Goal: Transaction & Acquisition: Obtain resource

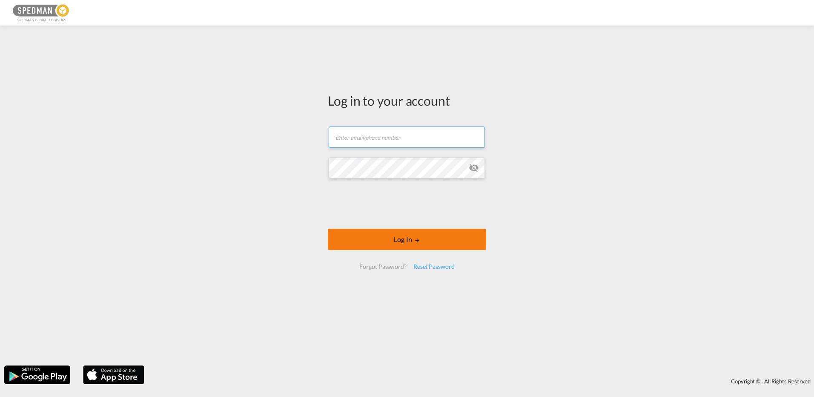
type input "[EMAIL_ADDRESS][DOMAIN_NAME]"
click at [395, 232] on button "Log In" at bounding box center [407, 239] width 158 height 21
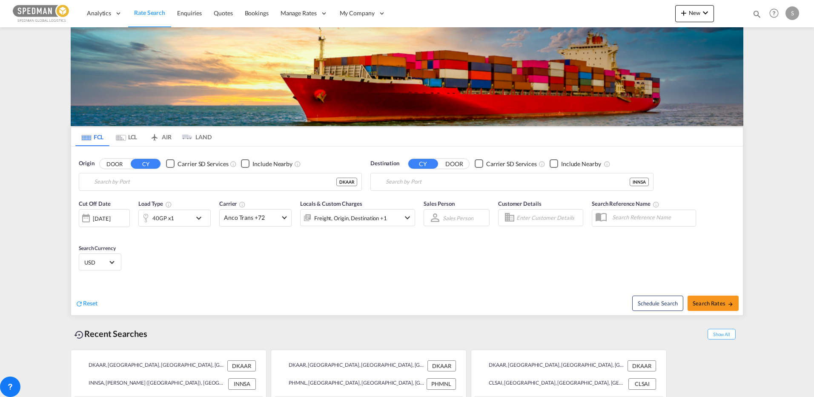
type input "[GEOGRAPHIC_DATA], [GEOGRAPHIC_DATA]"
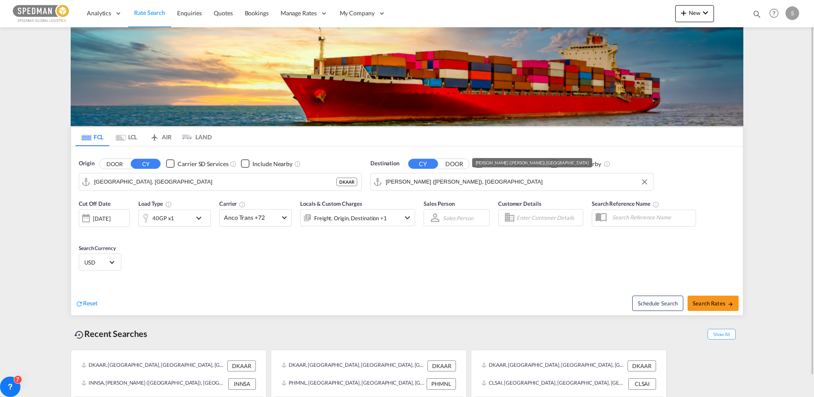
click at [474, 184] on input "[PERSON_NAME] ([PERSON_NAME]), [GEOGRAPHIC_DATA]" at bounding box center [517, 181] width 263 height 13
type input "l"
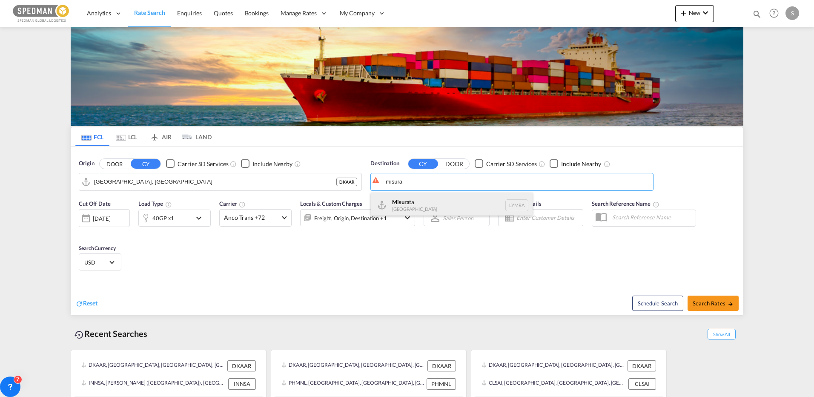
click at [416, 207] on div "[PERSON_NAME] [GEOGRAPHIC_DATA] [GEOGRAPHIC_DATA]" at bounding box center [452, 205] width 162 height 26
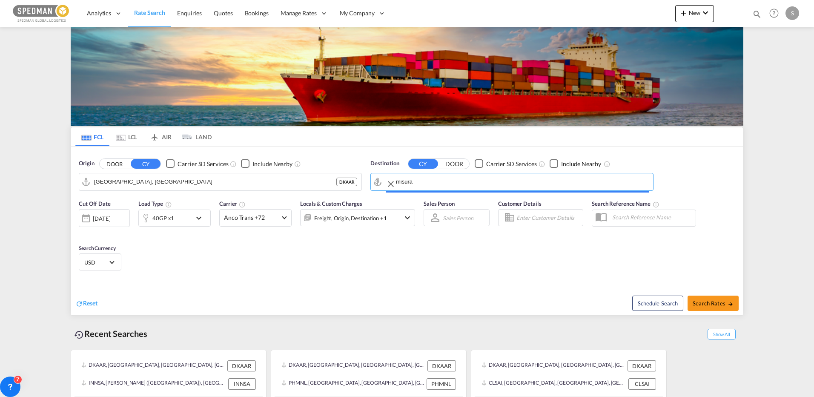
type input "Misurata, LYMRA"
click at [718, 301] on span "Search Rates" at bounding box center [713, 303] width 41 height 7
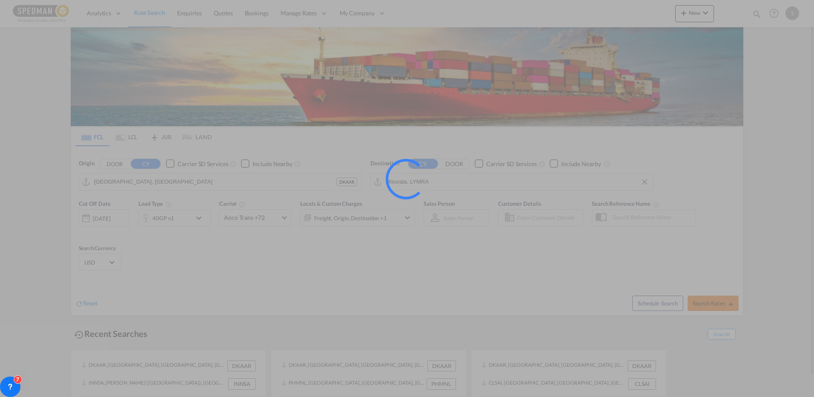
type input "DKAAR to LYMRA / [DATE]"
